Goal: Find specific page/section: Find specific page/section

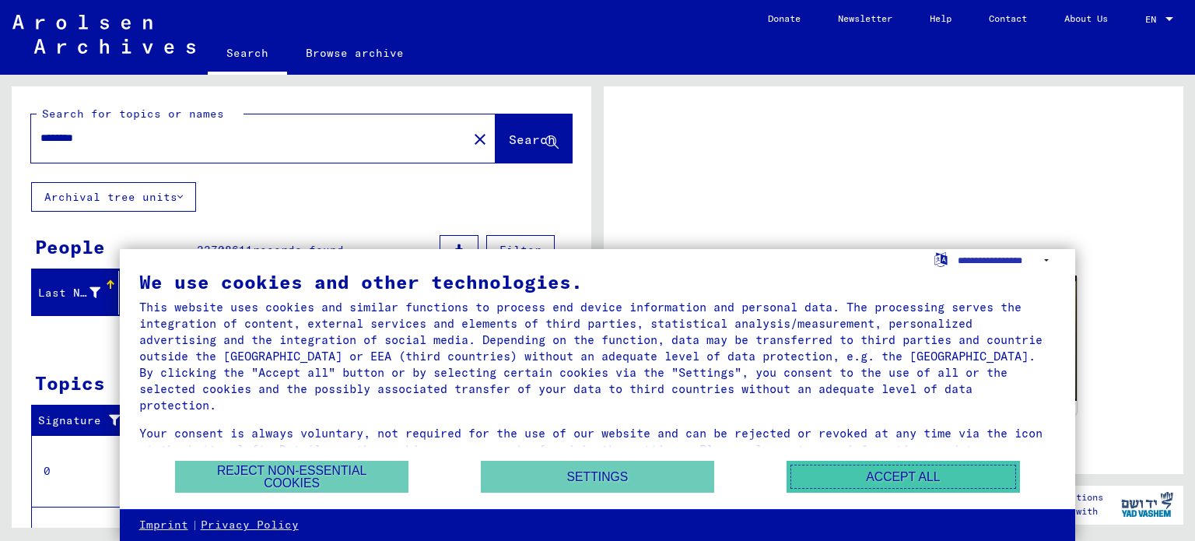
click at [890, 478] on button "Accept all" at bounding box center [902, 477] width 233 height 32
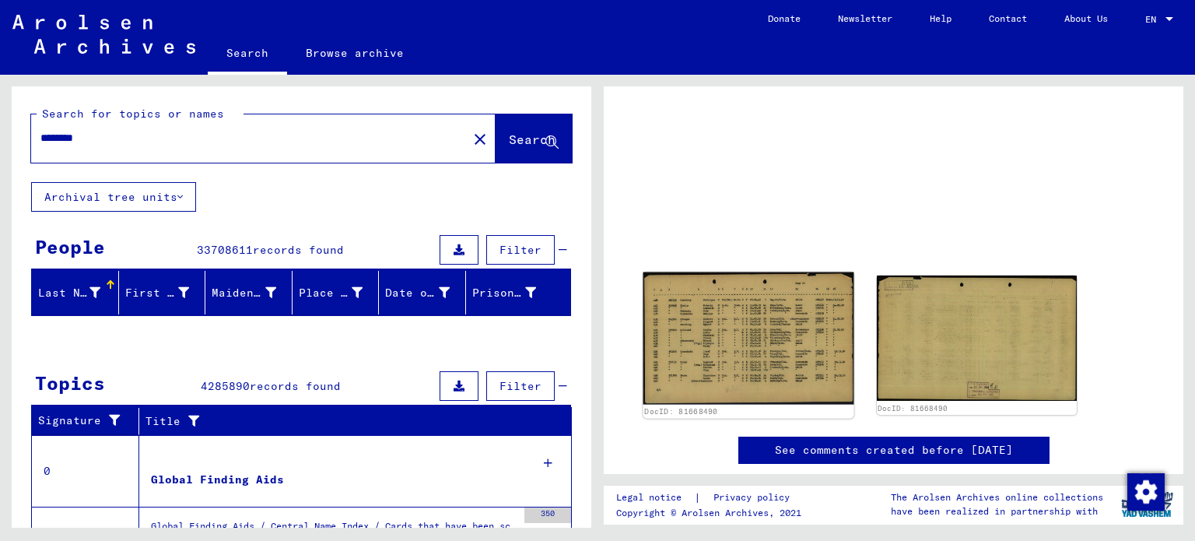
click at [731, 338] on img at bounding box center [748, 337] width 210 height 132
click at [719, 355] on img at bounding box center [748, 337] width 210 height 132
click at [695, 349] on img at bounding box center [748, 337] width 210 height 132
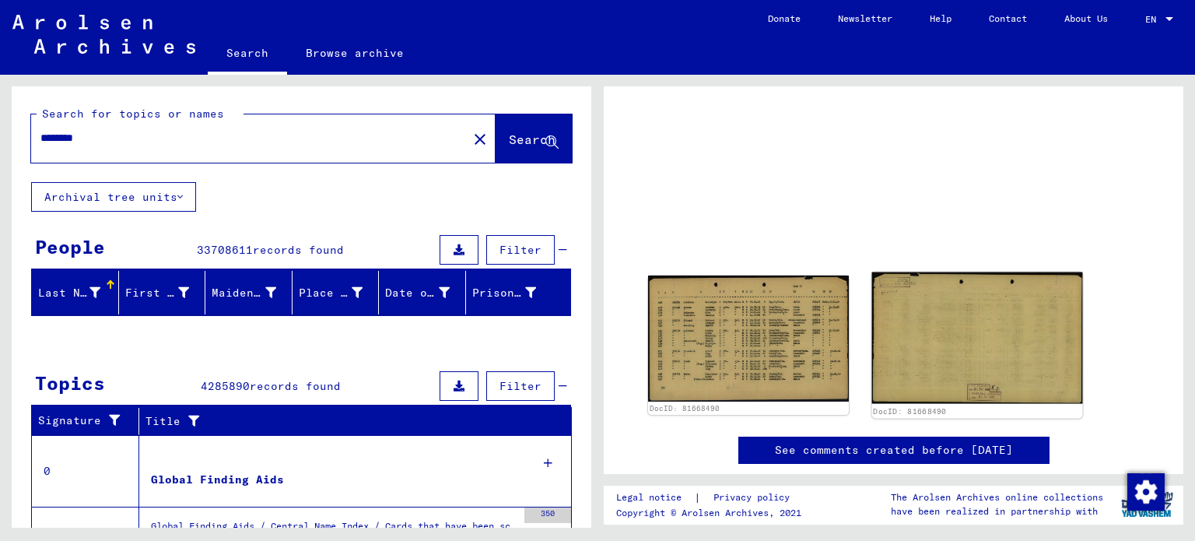
click at [1007, 376] on img at bounding box center [976, 336] width 210 height 131
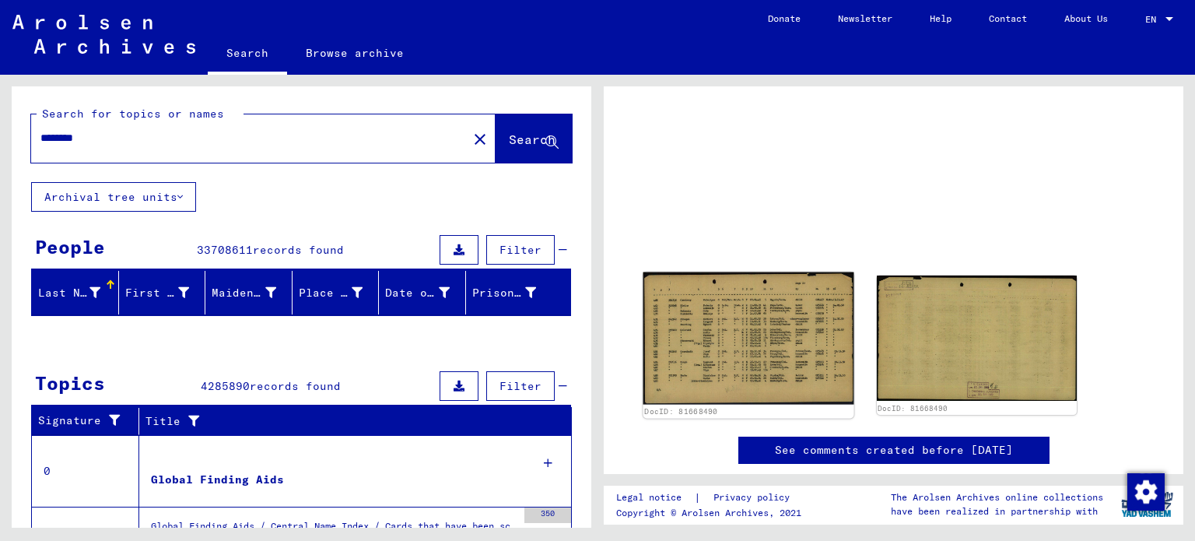
click at [797, 335] on img at bounding box center [748, 337] width 210 height 132
